Goal: Task Accomplishment & Management: Manage account settings

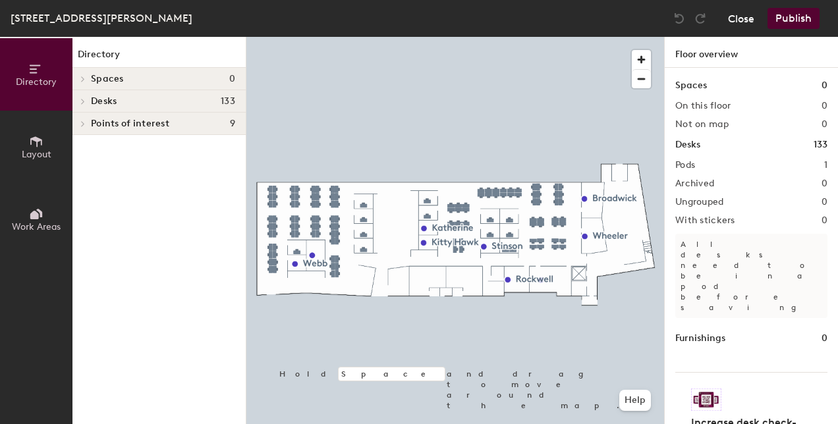
click at [743, 9] on button "Close" at bounding box center [741, 18] width 26 height 21
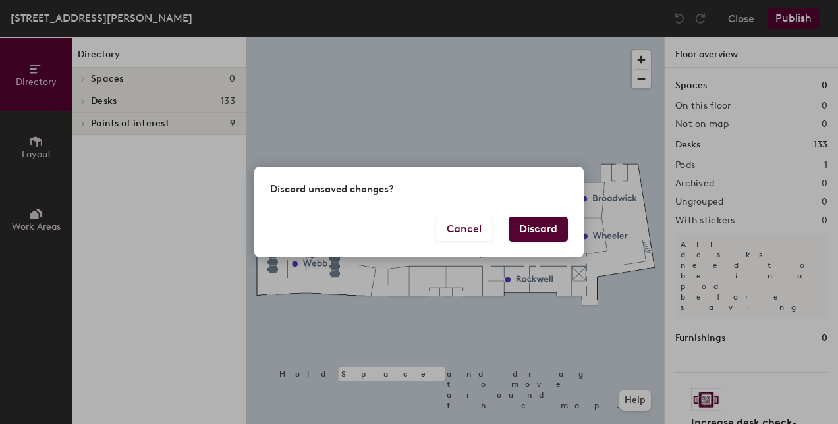
click at [548, 234] on button "Discard" at bounding box center [538, 229] width 59 height 25
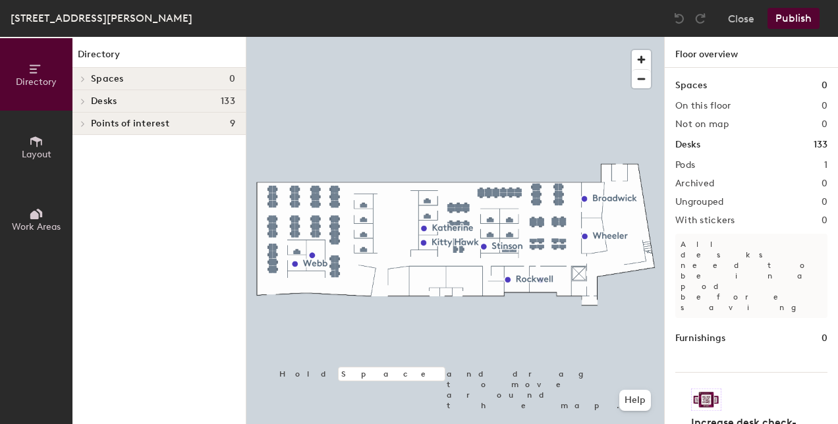
click at [86, 103] on span at bounding box center [81, 101] width 11 height 7
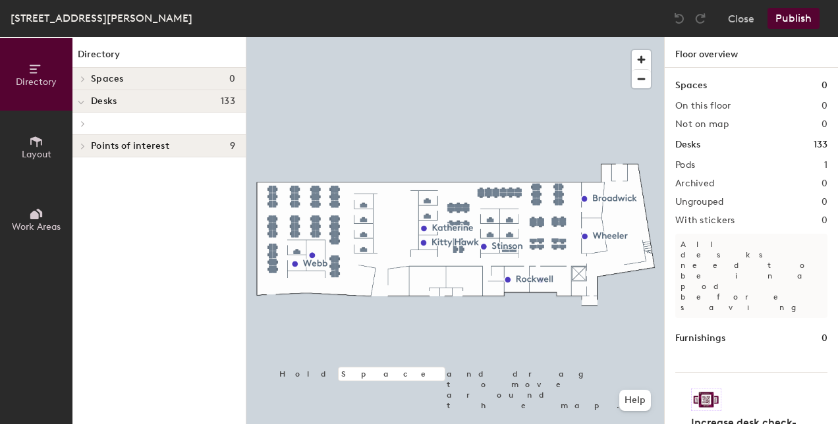
click at [83, 121] on icon at bounding box center [82, 124] width 5 height 7
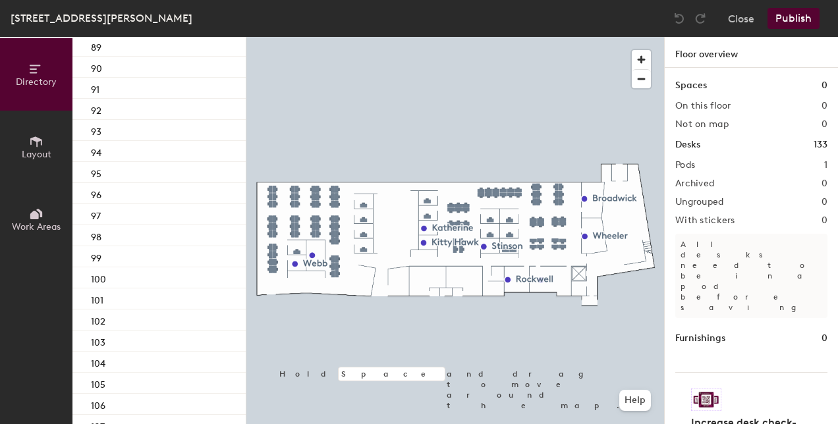
scroll to position [2027, 0]
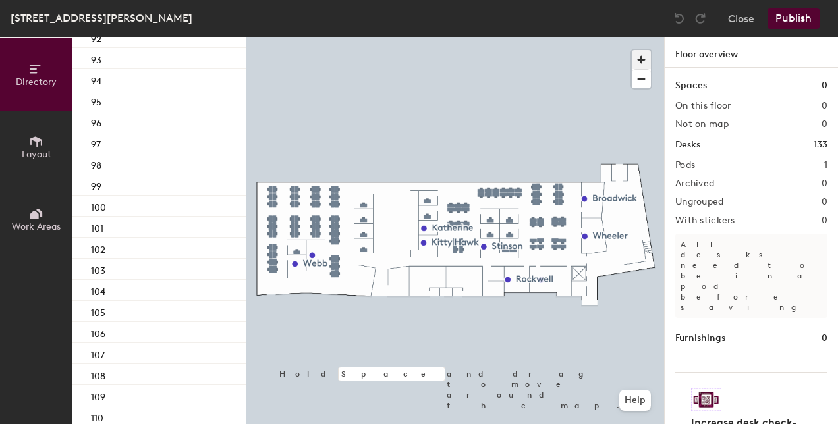
click at [643, 61] on span "button" at bounding box center [641, 59] width 19 height 19
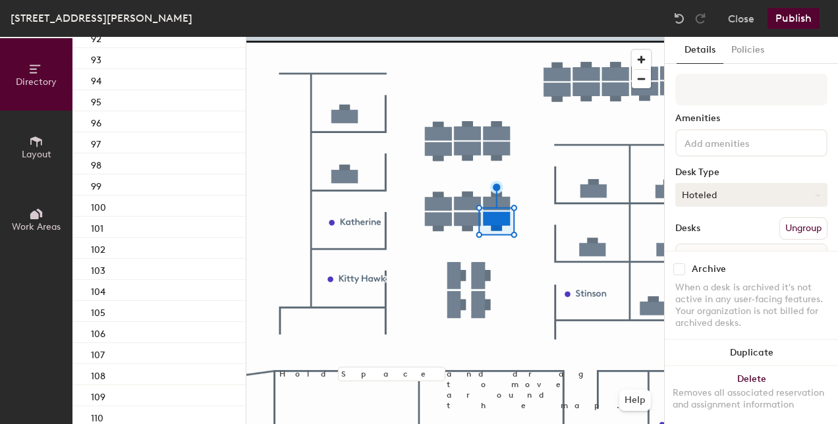
click at [737, 188] on button "Hoteled" at bounding box center [751, 195] width 152 height 24
click at [710, 237] on div "Assigned" at bounding box center [742, 236] width 132 height 20
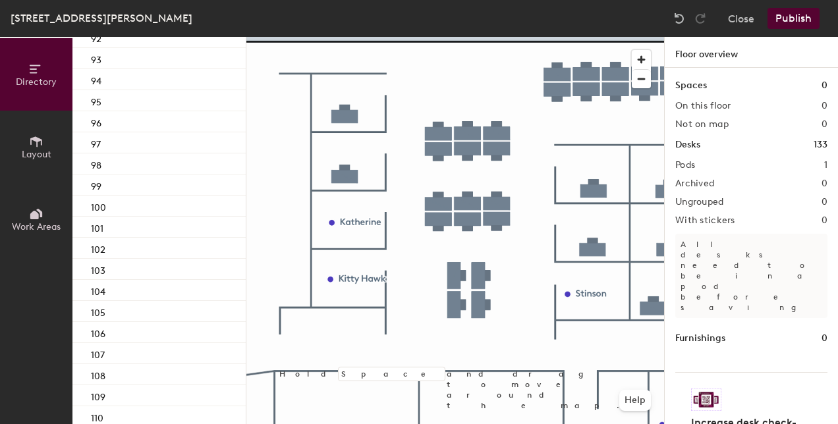
scroll to position [1, 0]
click at [799, 18] on button "Publish" at bounding box center [794, 18] width 52 height 21
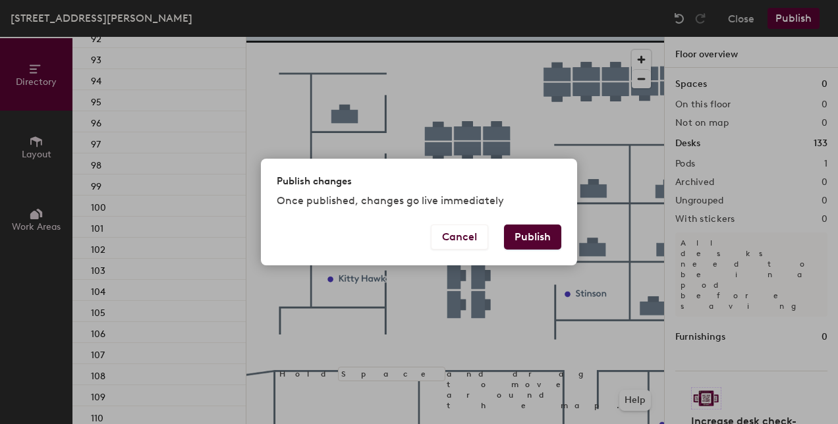
click at [534, 235] on button "Publish" at bounding box center [532, 237] width 57 height 25
